Goal: Find specific page/section: Find specific page/section

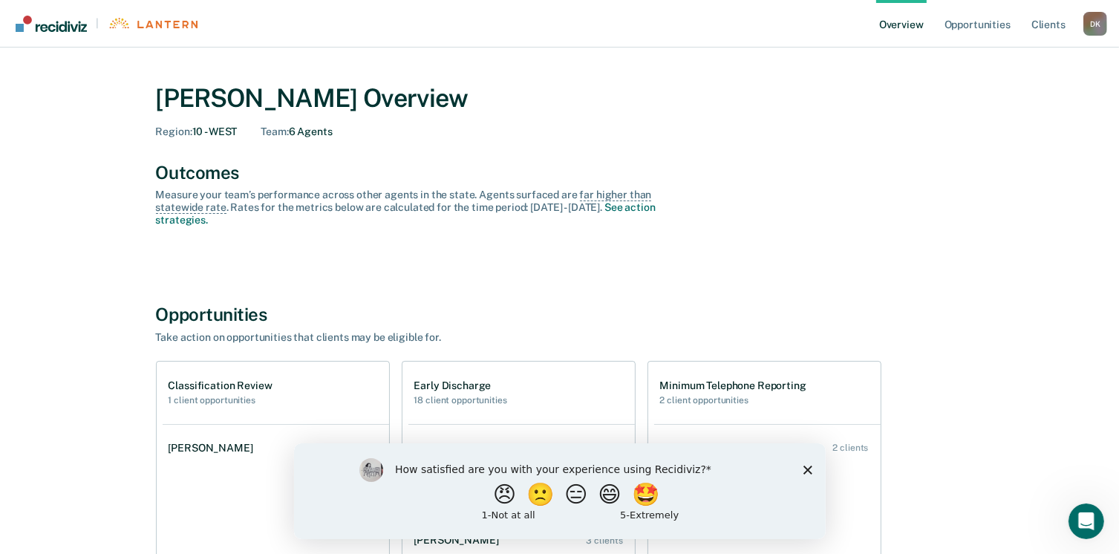
click at [802, 466] on div "How satisfied are you with your experience using Recidiviz? 😠 🙁 😑 😄 🤩 1 - Not a…" at bounding box center [559, 491] width 532 height 96
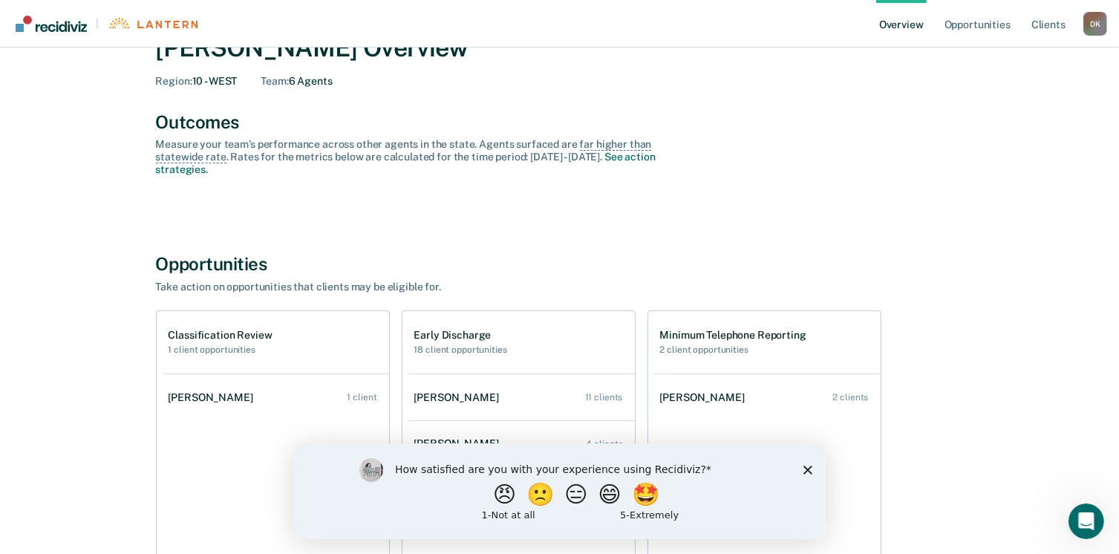
scroll to position [149, 0]
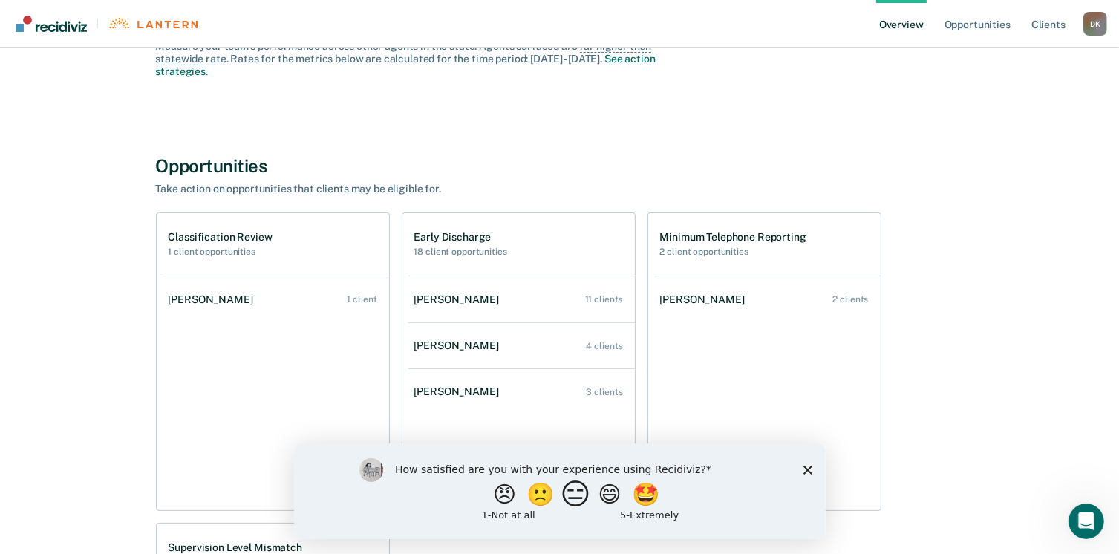
click at [572, 498] on button "😑" at bounding box center [577, 494] width 35 height 30
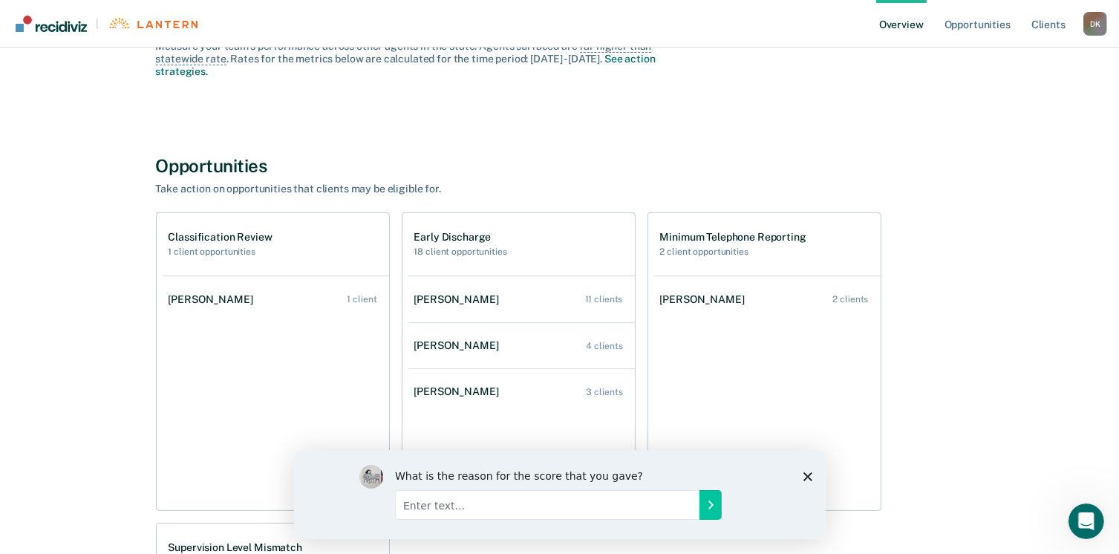
click at [805, 472] on icon "Close survey" at bounding box center [807, 476] width 9 height 9
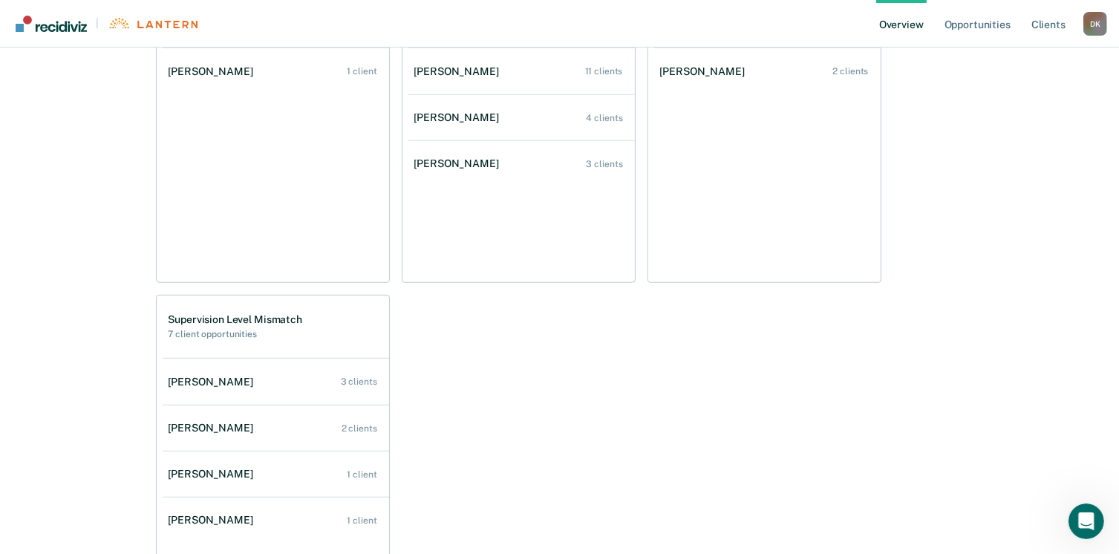
scroll to position [817, 0]
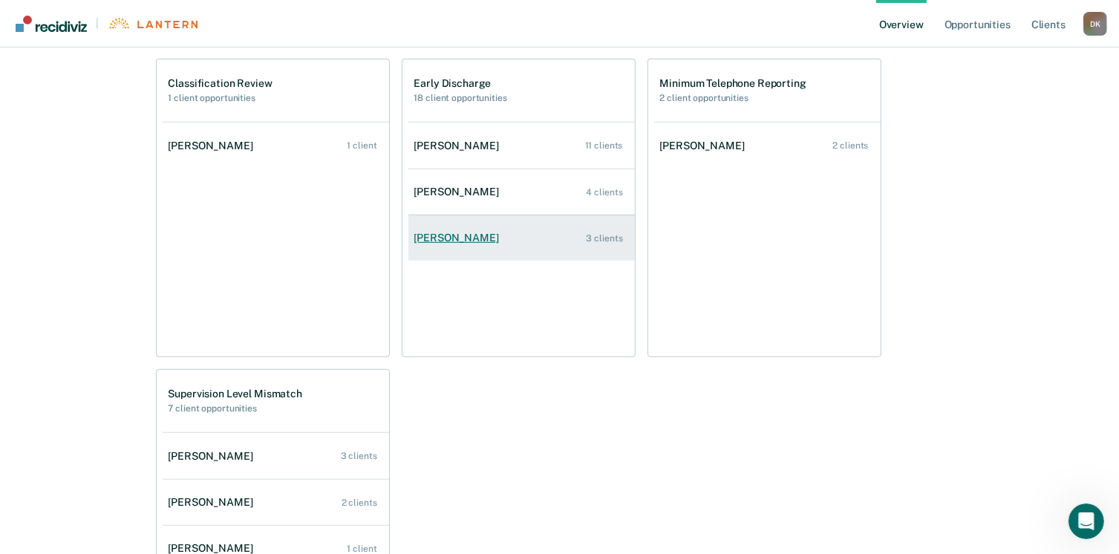
click at [457, 235] on div "[PERSON_NAME]" at bounding box center [459, 238] width 91 height 13
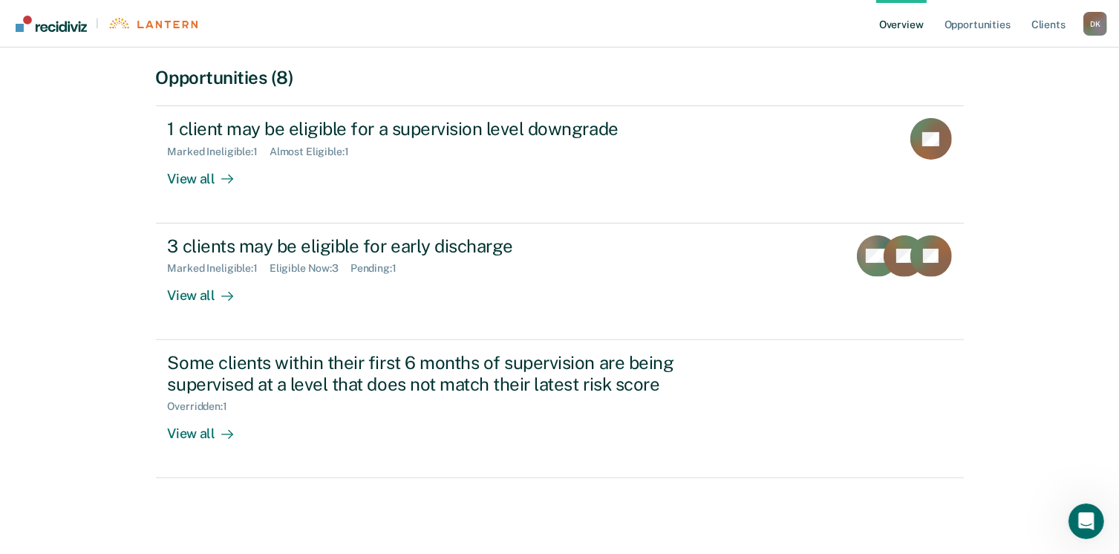
scroll to position [349, 0]
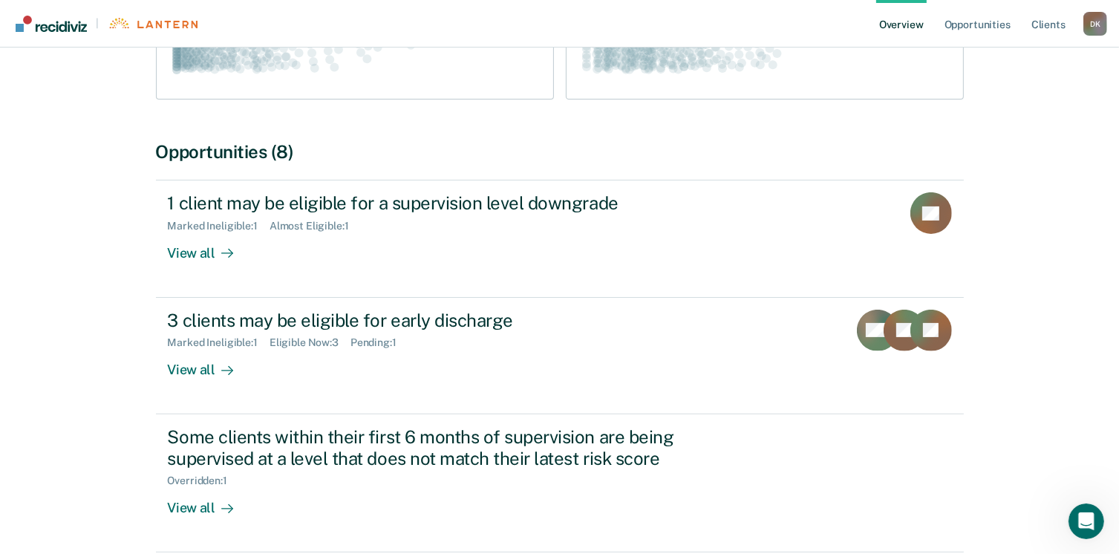
click at [88, 317] on div "[PERSON_NAME] Overview / [PERSON_NAME] Profile [PERSON_NAME] Active Clients : 3…" at bounding box center [559, 149] width 1083 height 866
click at [48, 293] on div "[PERSON_NAME] Overview / [PERSON_NAME] Profile [PERSON_NAME] Active Clients : 3…" at bounding box center [559, 149] width 1083 height 866
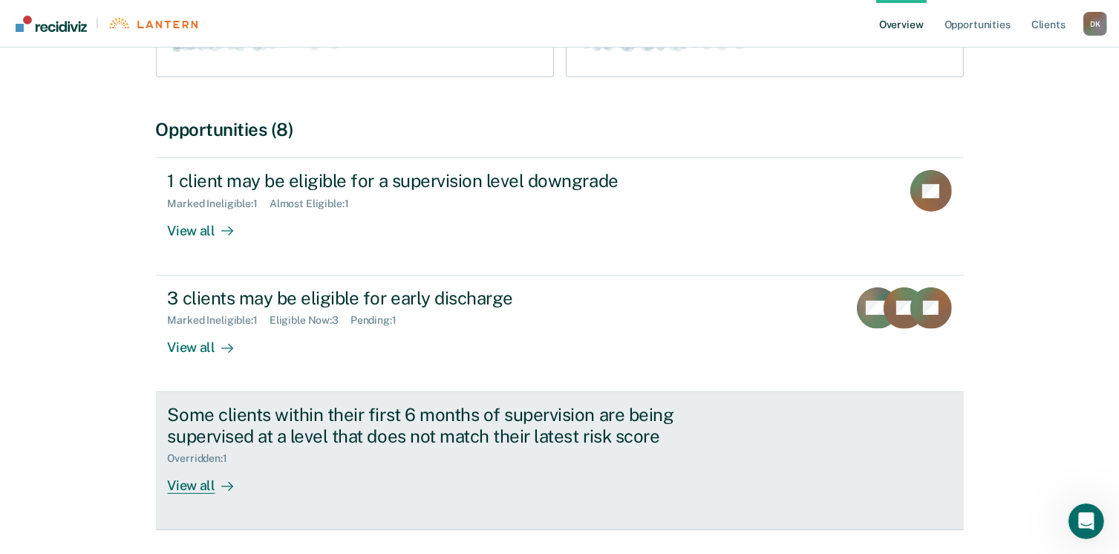
scroll to position [423, 0]
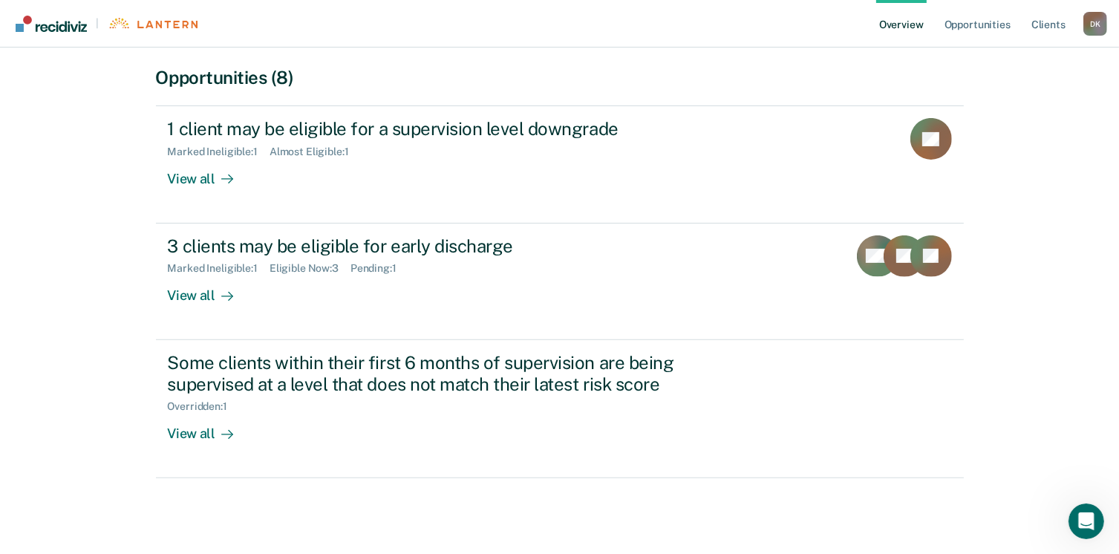
click at [137, 311] on div "[PERSON_NAME] Overview / [PERSON_NAME] Profile [PERSON_NAME] Active Clients : 3…" at bounding box center [559, 75] width 891 height 866
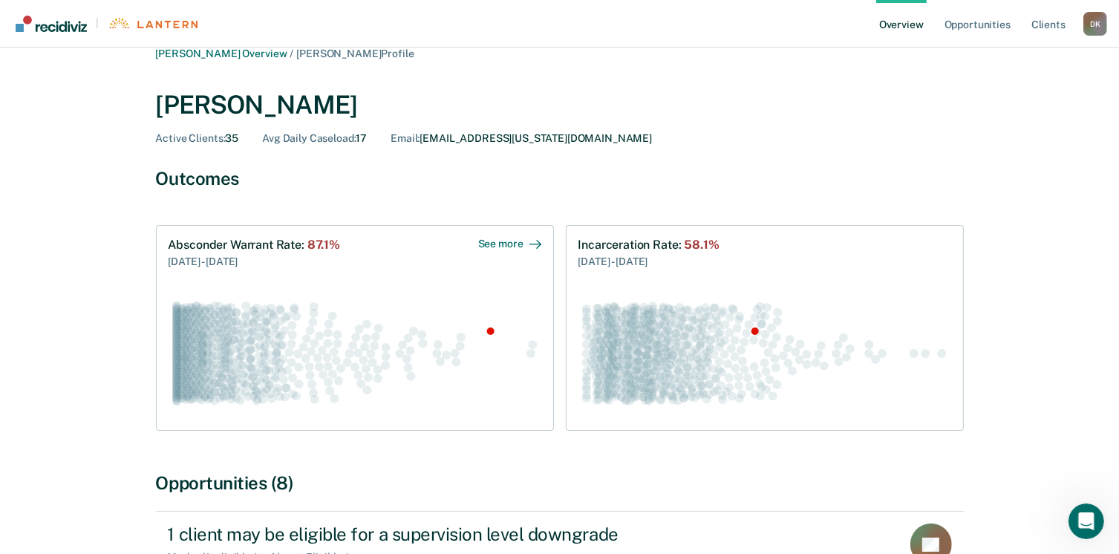
scroll to position [0, 0]
